Goal: Find specific page/section: Find specific page/section

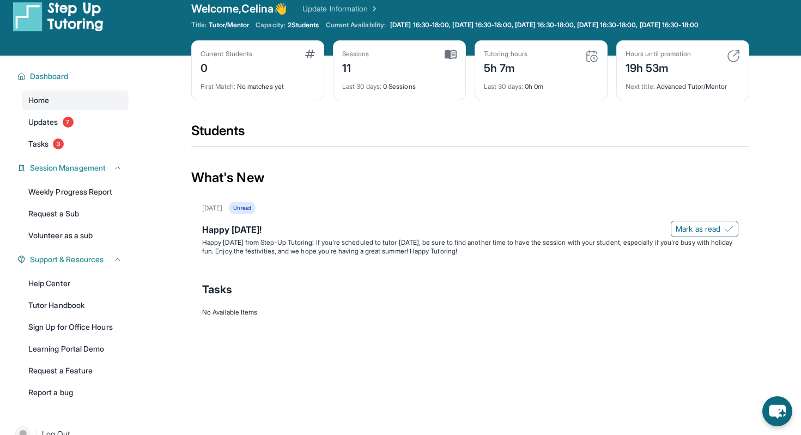
scroll to position [23, 0]
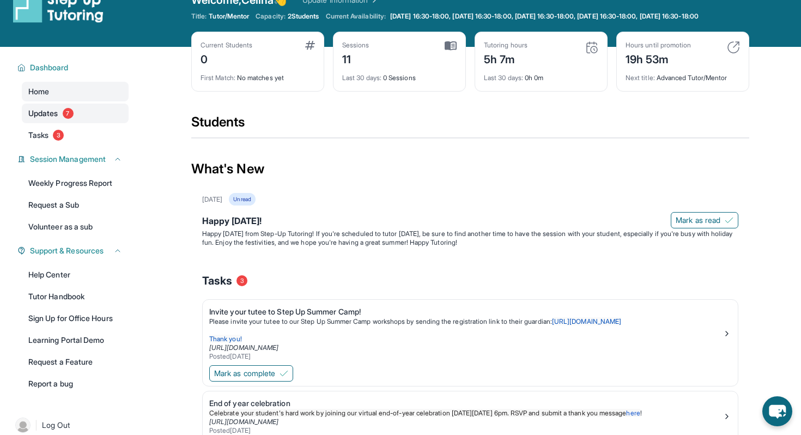
click at [66, 119] on span "7" at bounding box center [68, 113] width 11 height 11
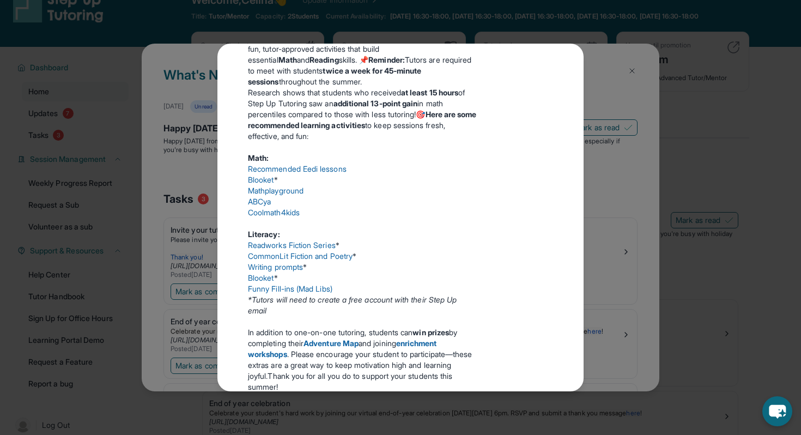
scroll to position [235, 0]
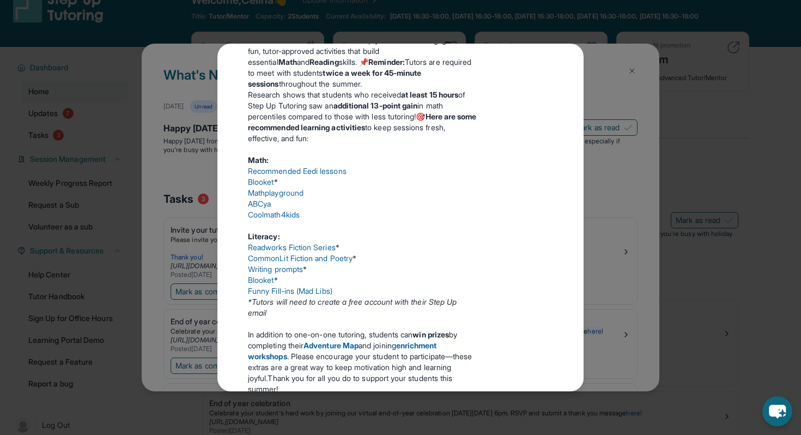
click at [621, 109] on div "Updates [DATE] Happy [DATE]! Happy [DATE] from Step-Up Tutoring! If you're sche…" at bounding box center [400, 217] width 801 height 435
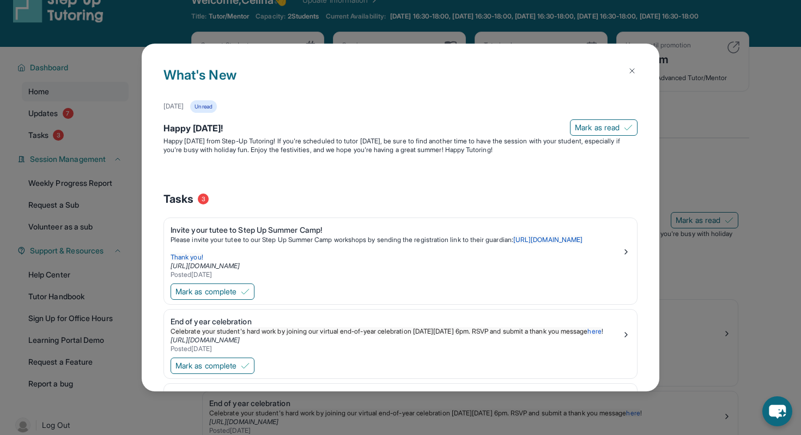
click at [629, 77] on button at bounding box center [632, 71] width 22 height 22
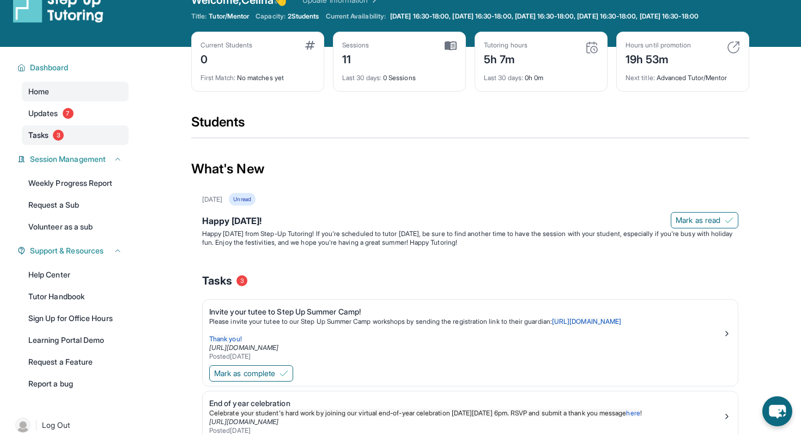
click at [56, 141] on span "3" at bounding box center [58, 135] width 11 height 11
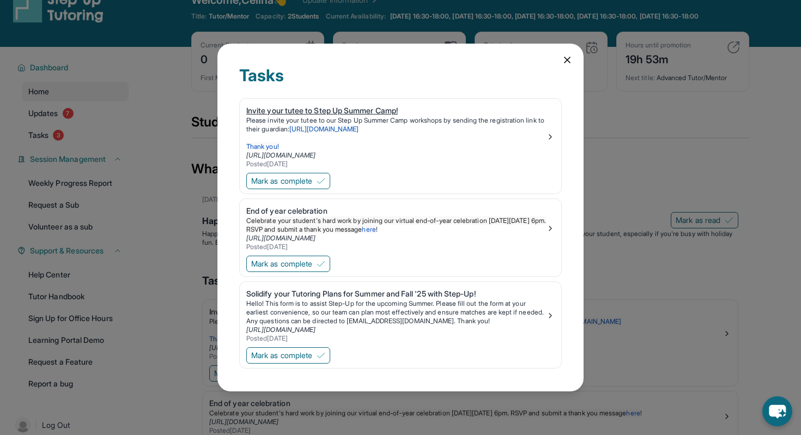
scroll to position [3, 0]
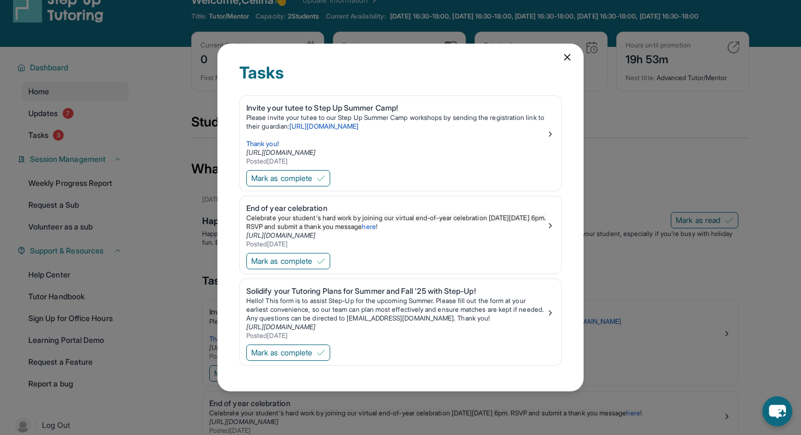
click at [571, 65] on div "Tasks Invite your tutee to Step Up Summer Camp! Please invite your tutee to our…" at bounding box center [401, 218] width 366 height 348
click at [569, 57] on icon at bounding box center [567, 57] width 11 height 11
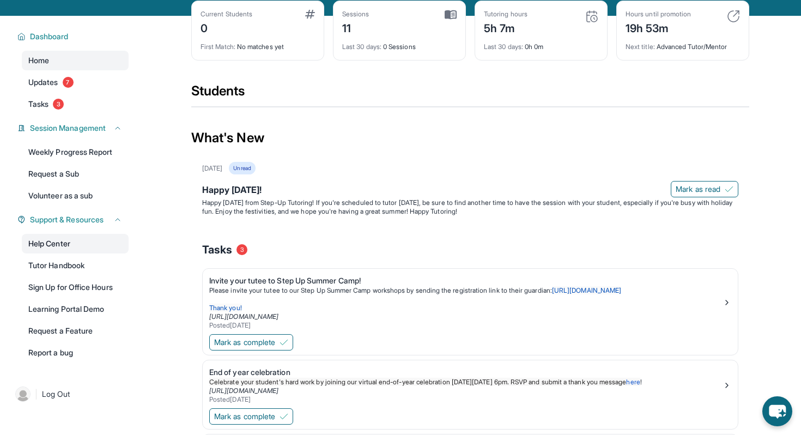
scroll to position [26, 0]
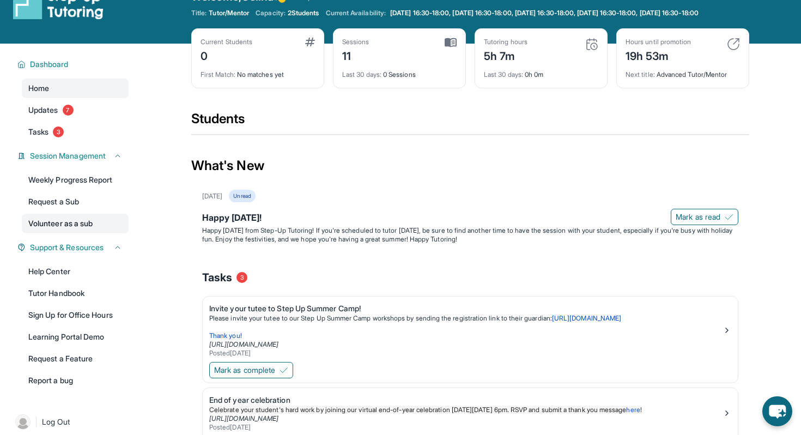
click at [74, 233] on link "Volunteer as a sub" at bounding box center [75, 224] width 107 height 20
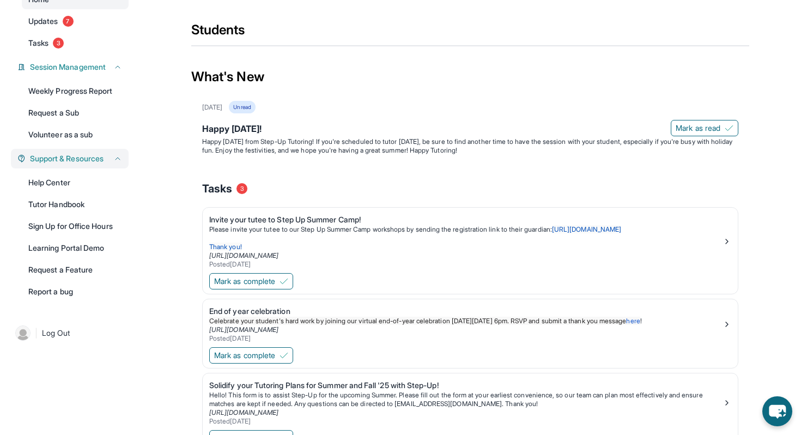
scroll to position [0, 0]
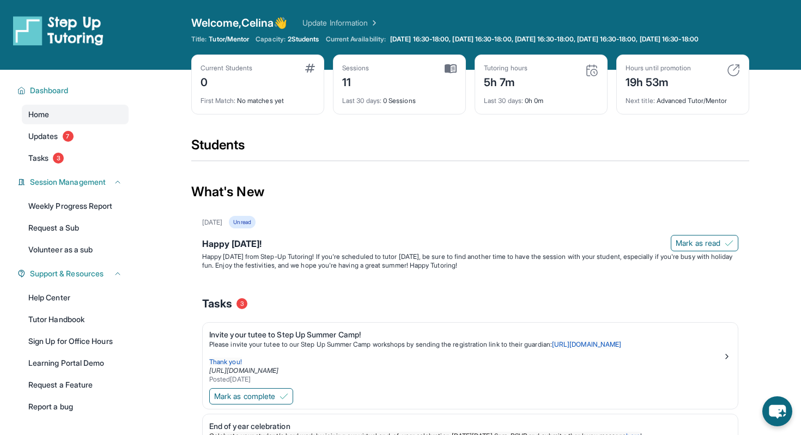
click at [345, 23] on link "Update Information" at bounding box center [341, 22] width 76 height 11
click at [449, 74] on img at bounding box center [451, 69] width 12 height 10
